Goal: Use online tool/utility: Utilize a website feature to perform a specific function

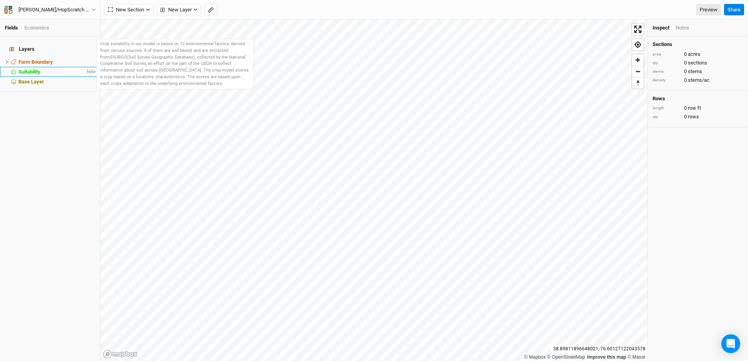
click at [34, 69] on span "Suitability" at bounding box center [29, 72] width 22 height 6
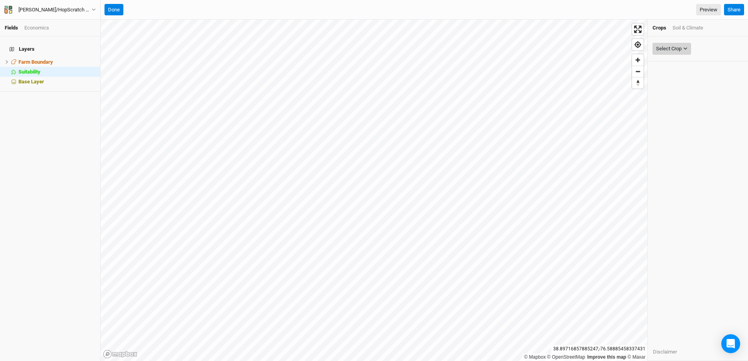
click at [686, 51] on button "Select Crop" at bounding box center [672, 49] width 39 height 12
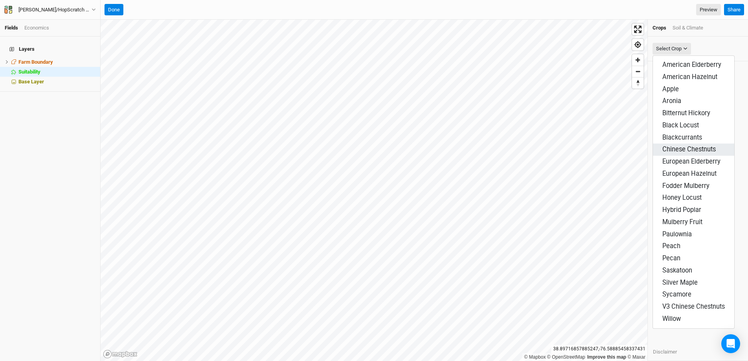
click at [703, 148] on span "Chinese Chestnuts" at bounding box center [689, 148] width 53 height 7
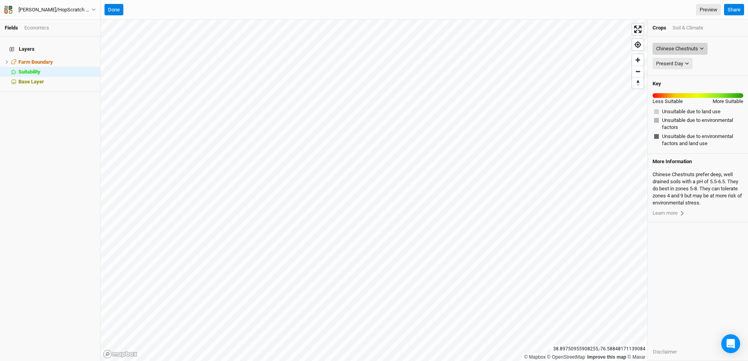
click at [700, 51] on button "Chinese Chestnuts" at bounding box center [680, 49] width 55 height 12
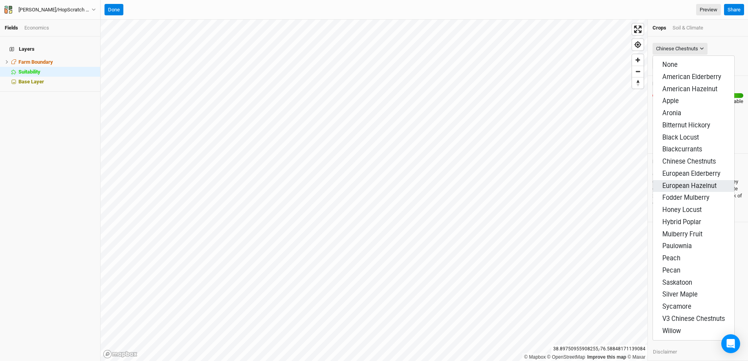
click at [692, 185] on span "European Hazelnut" at bounding box center [690, 185] width 54 height 7
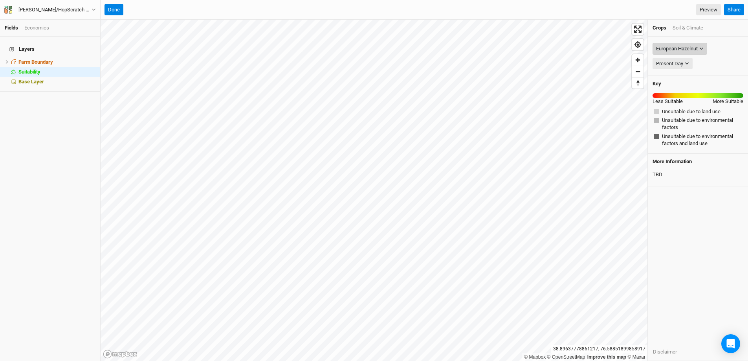
click at [694, 48] on div "European Hazelnut" at bounding box center [677, 49] width 42 height 8
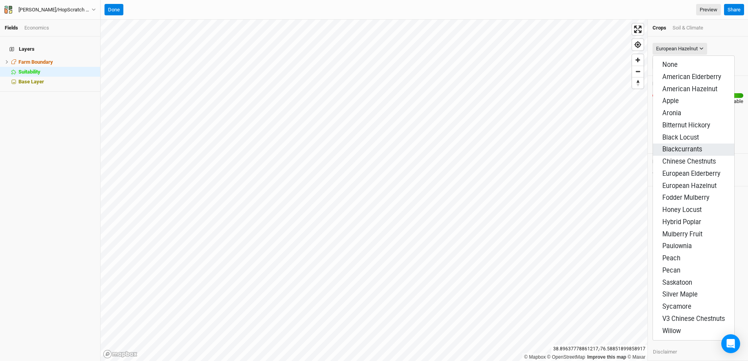
click at [698, 152] on span "Blackcurrants" at bounding box center [683, 148] width 40 height 7
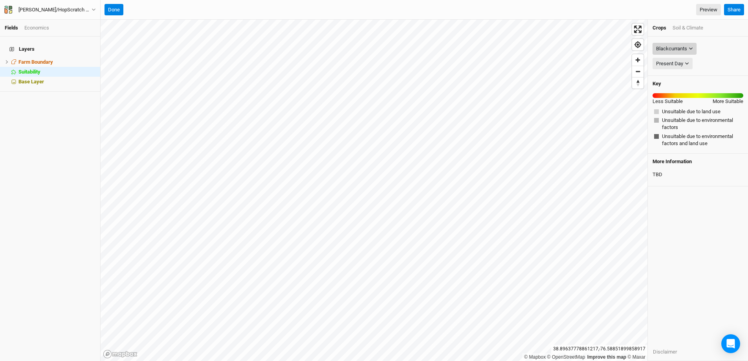
click at [691, 50] on icon "button" at bounding box center [691, 48] width 4 height 4
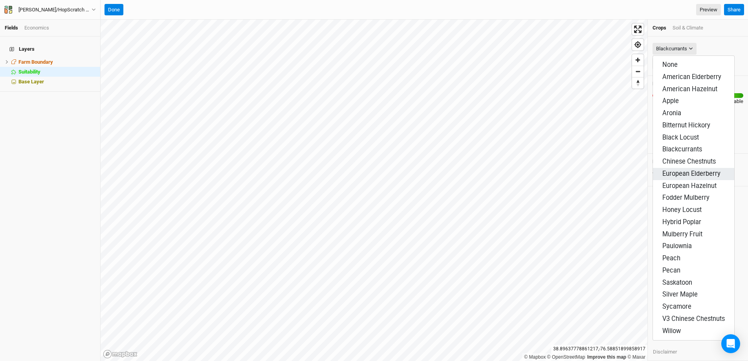
click at [697, 173] on span "European Elderberry" at bounding box center [692, 173] width 58 height 7
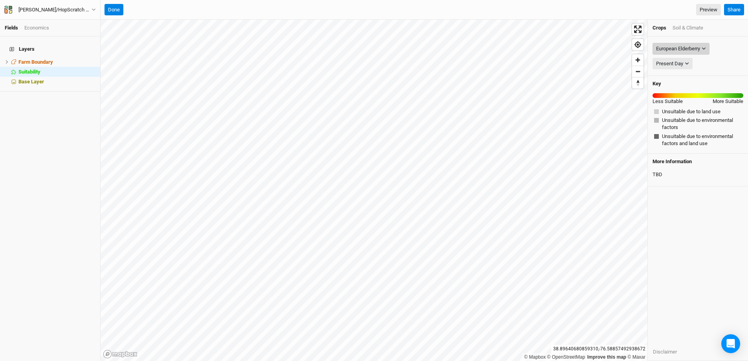
click at [696, 52] on div "European Elderberry" at bounding box center [678, 49] width 44 height 8
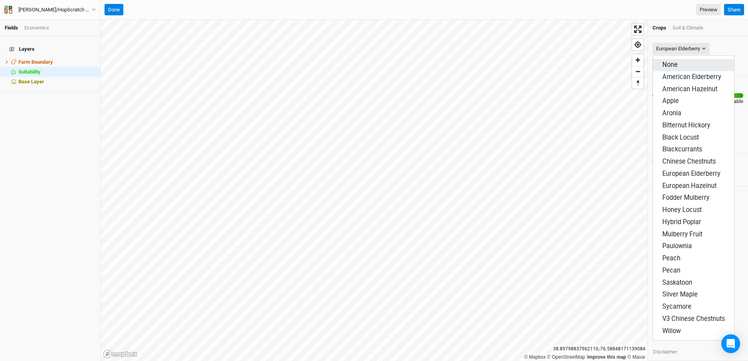
click at [701, 63] on button "None" at bounding box center [693, 65] width 81 height 12
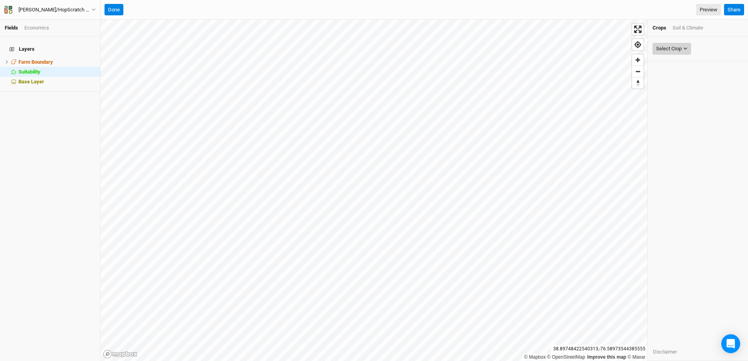
click at [678, 50] on div "Select Crop" at bounding box center [669, 49] width 26 height 8
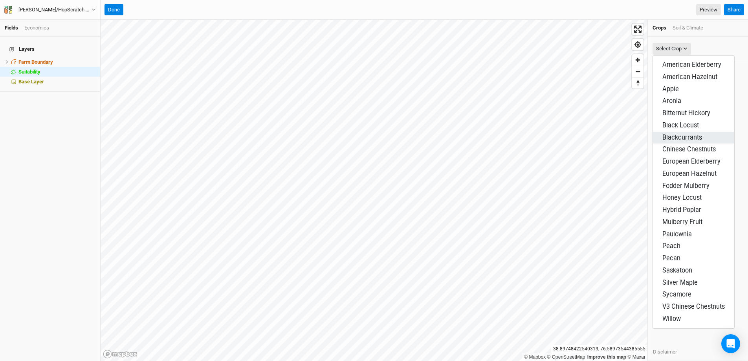
click at [704, 137] on button "Blackcurrants" at bounding box center [693, 138] width 81 height 12
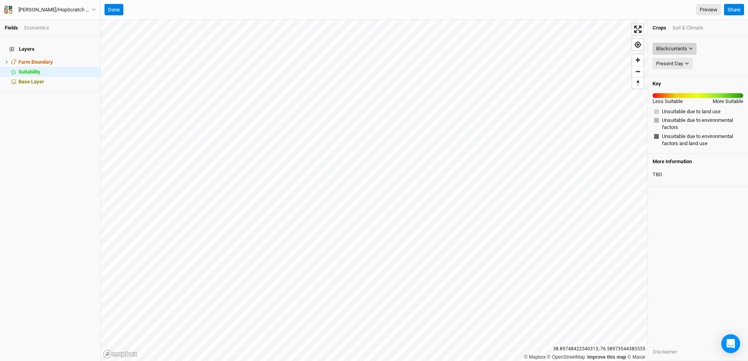
click at [694, 50] on button "Blackcurrants" at bounding box center [675, 49] width 44 height 12
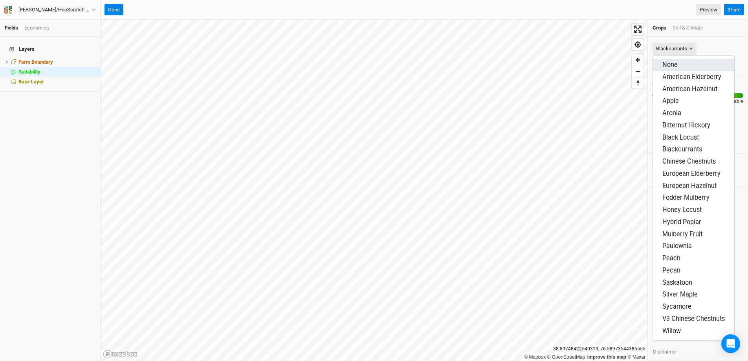
click at [702, 60] on button "None" at bounding box center [693, 65] width 81 height 12
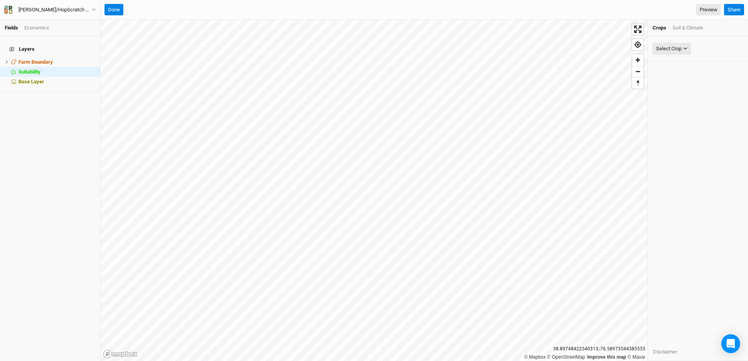
click at [716, 30] on ul "Crops Soil & Climate" at bounding box center [698, 27] width 91 height 7
